Goal: Transaction & Acquisition: Purchase product/service

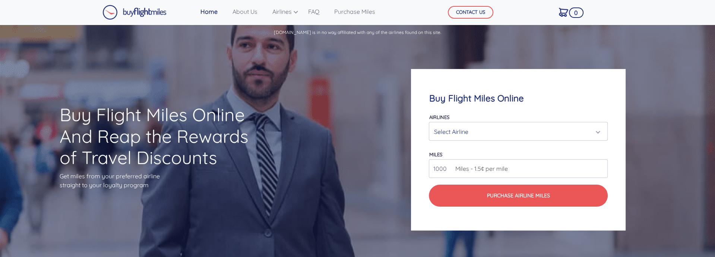
click at [446, 134] on div "Select Airline" at bounding box center [516, 132] width 165 height 14
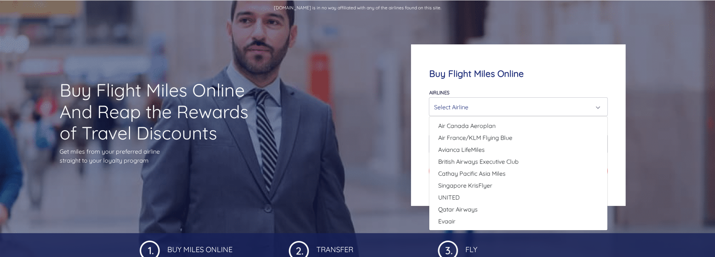
scroll to position [37, 0]
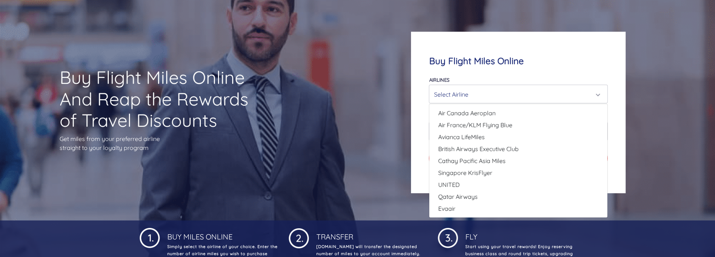
click at [599, 94] on div "Select Airline" at bounding box center [518, 94] width 169 height 14
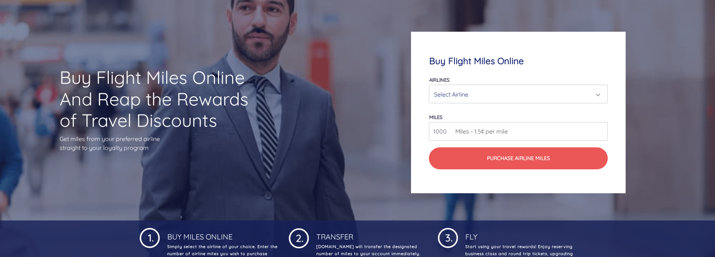
click at [599, 94] on div "Select Airline" at bounding box center [518, 94] width 169 height 14
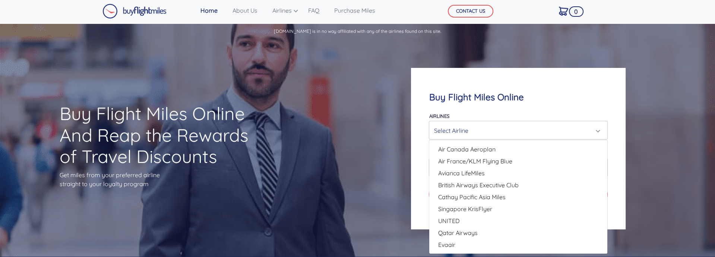
scroll to position [0, 0]
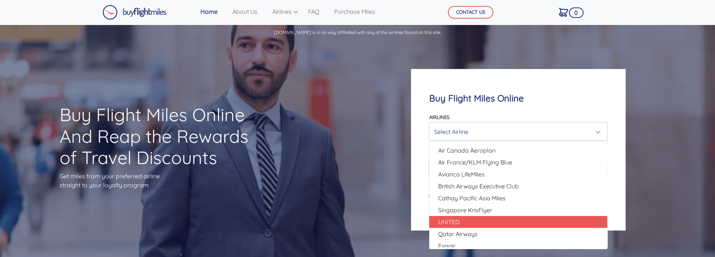
click at [458, 217] on span "UNITED" at bounding box center [449, 221] width 22 height 9
select select "UNITED"
type input "80000"
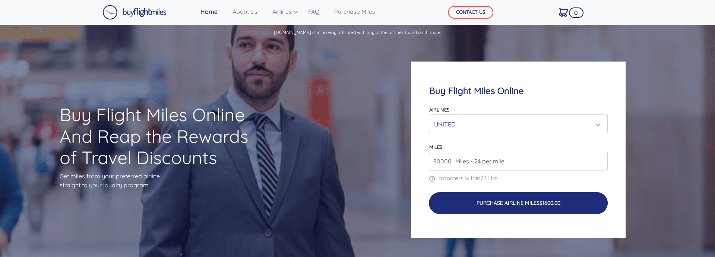
click at [463, 207] on button "Purchase Airline Miles $1600.00" at bounding box center [518, 203] width 179 height 22
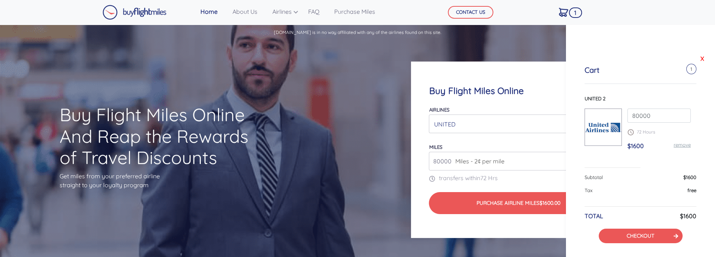
click at [699, 59] on link "X" at bounding box center [702, 58] width 7 height 11
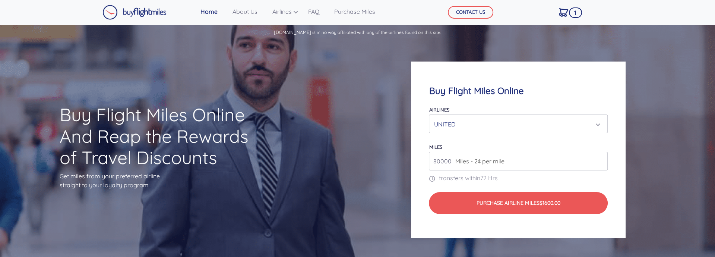
click at [597, 125] on div "UNITED" at bounding box center [516, 124] width 165 height 14
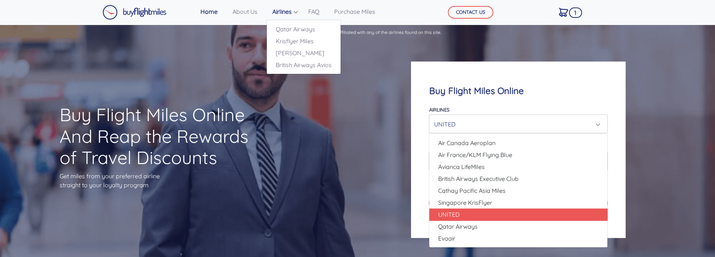
click at [296, 13] on link "Airlines" at bounding box center [283, 11] width 27 height 15
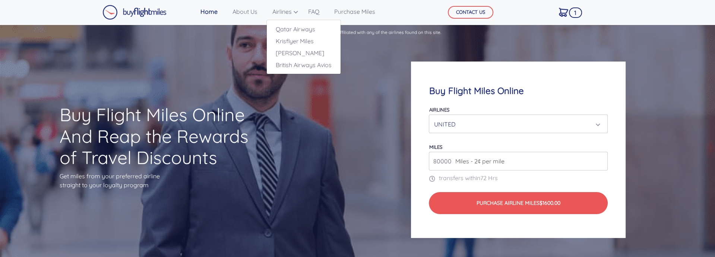
click at [296, 82] on div "Buy Flight Miles Online And Reap the Rewards of Travel Discounts Get miles from…" at bounding box center [357, 150] width 715 height 216
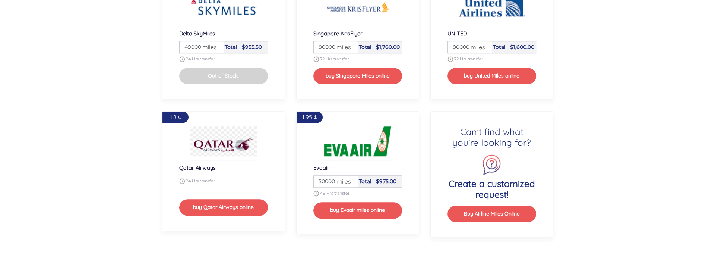
scroll to position [932, 0]
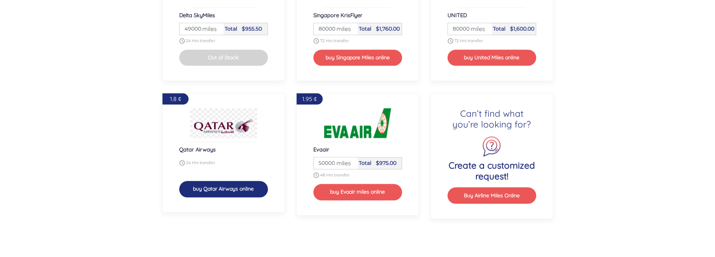
click at [235, 189] on button "buy Qatar Airways online" at bounding box center [223, 189] width 89 height 16
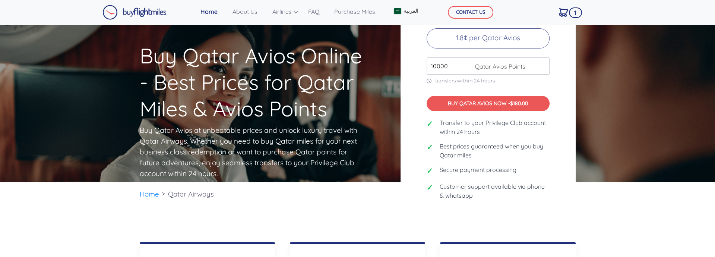
click at [430, 75] on input "10000" at bounding box center [488, 65] width 123 height 17
type input "80000"
